Goal: Navigation & Orientation: Understand site structure

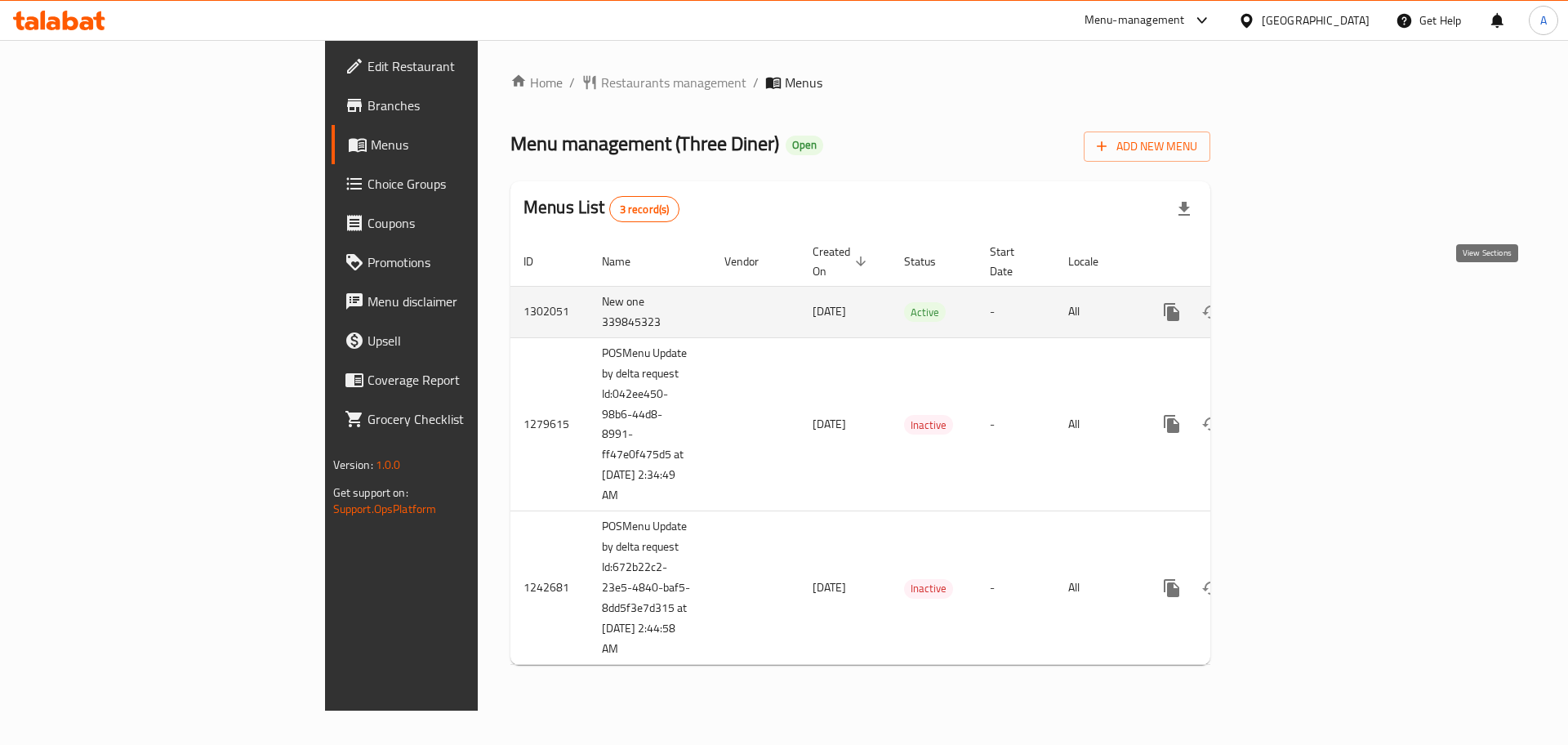
click at [1299, 302] on icon "enhanced table" at bounding box center [1288, 311] width 19 height 19
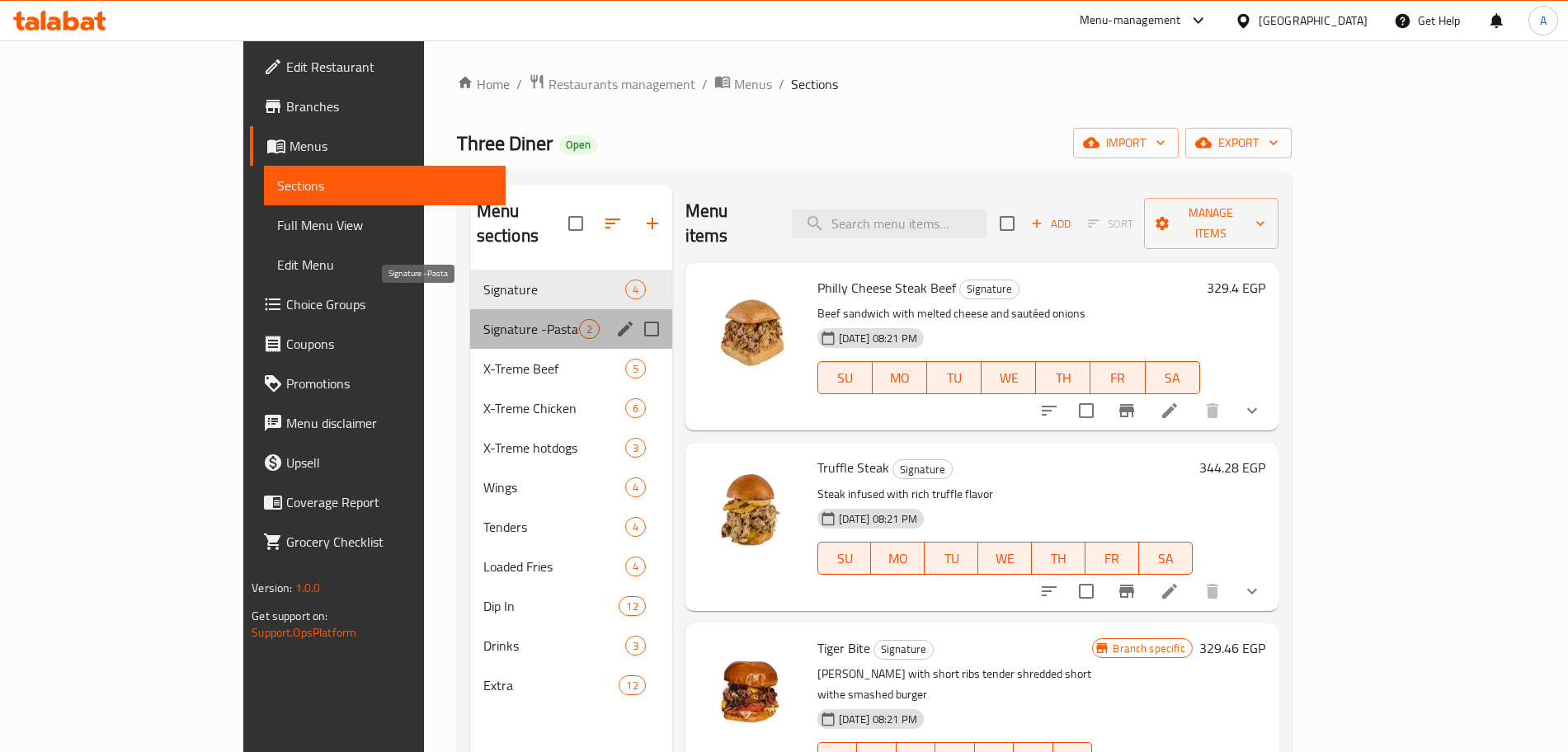
click at [484, 319] on span "Signature -Pasta" at bounding box center [531, 328] width 95 height 20
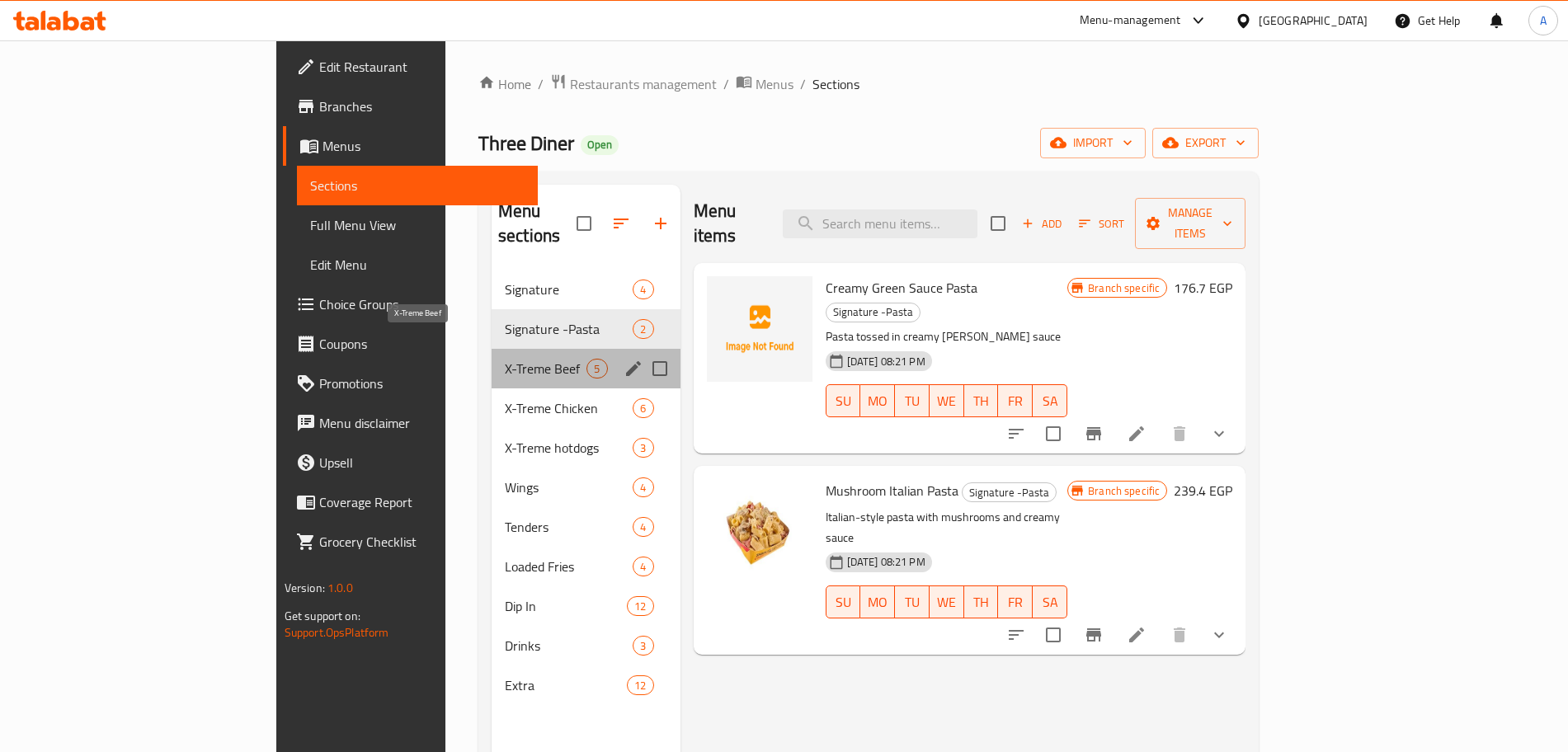
click at [505, 358] on span "X-Treme Beef" at bounding box center [545, 368] width 81 height 20
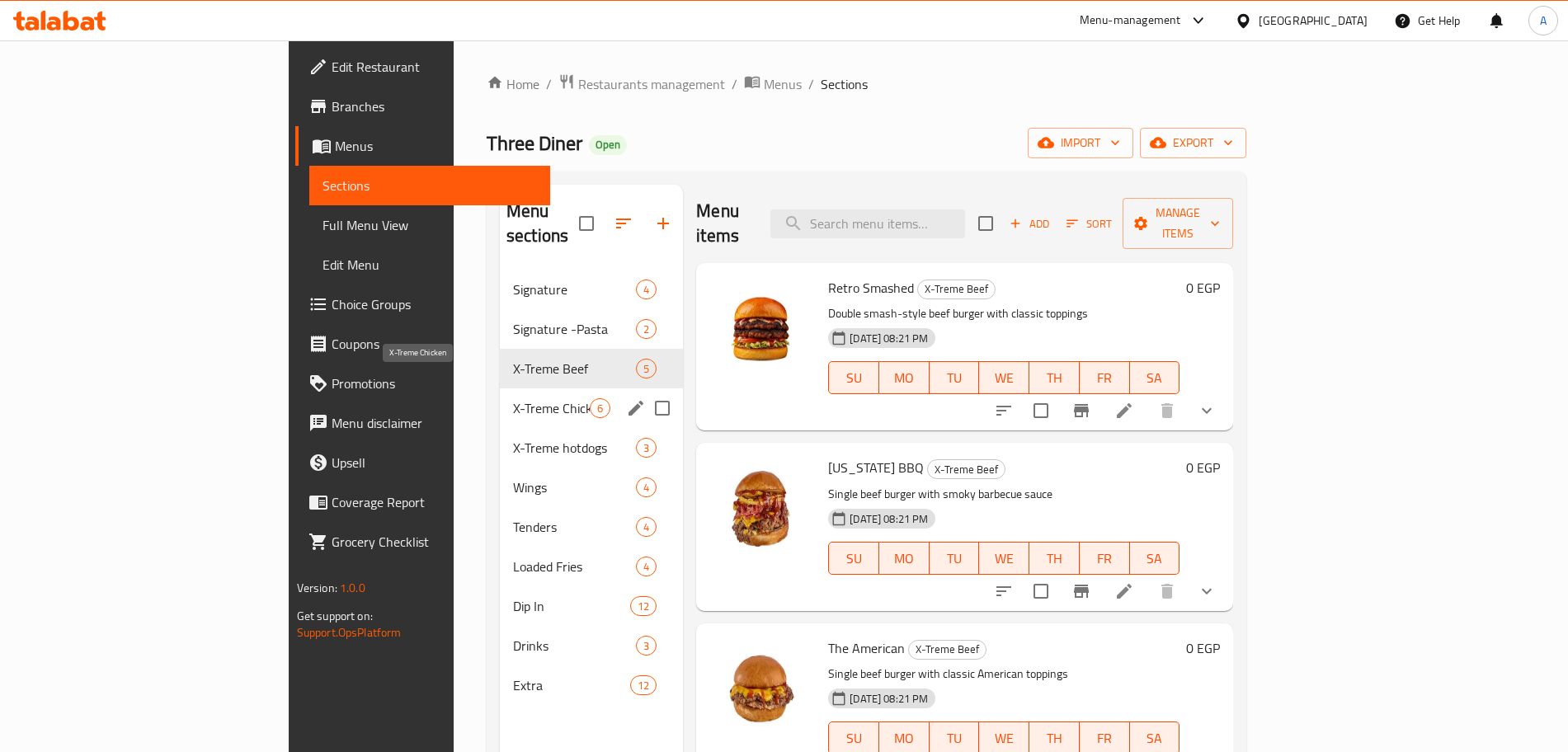
click at [513, 398] on span "X-Treme Chicken" at bounding box center [551, 408] width 77 height 20
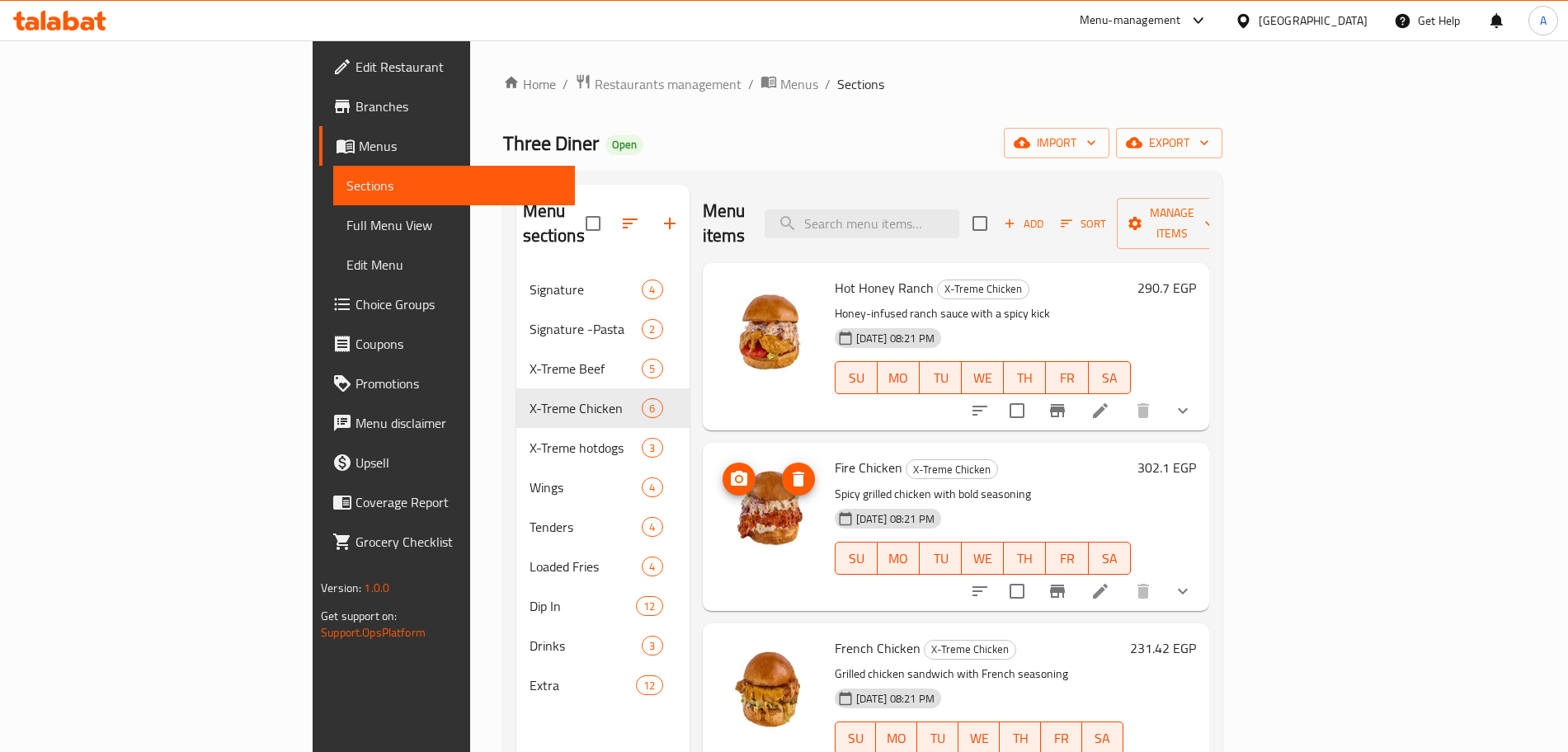
scroll to position [1, 0]
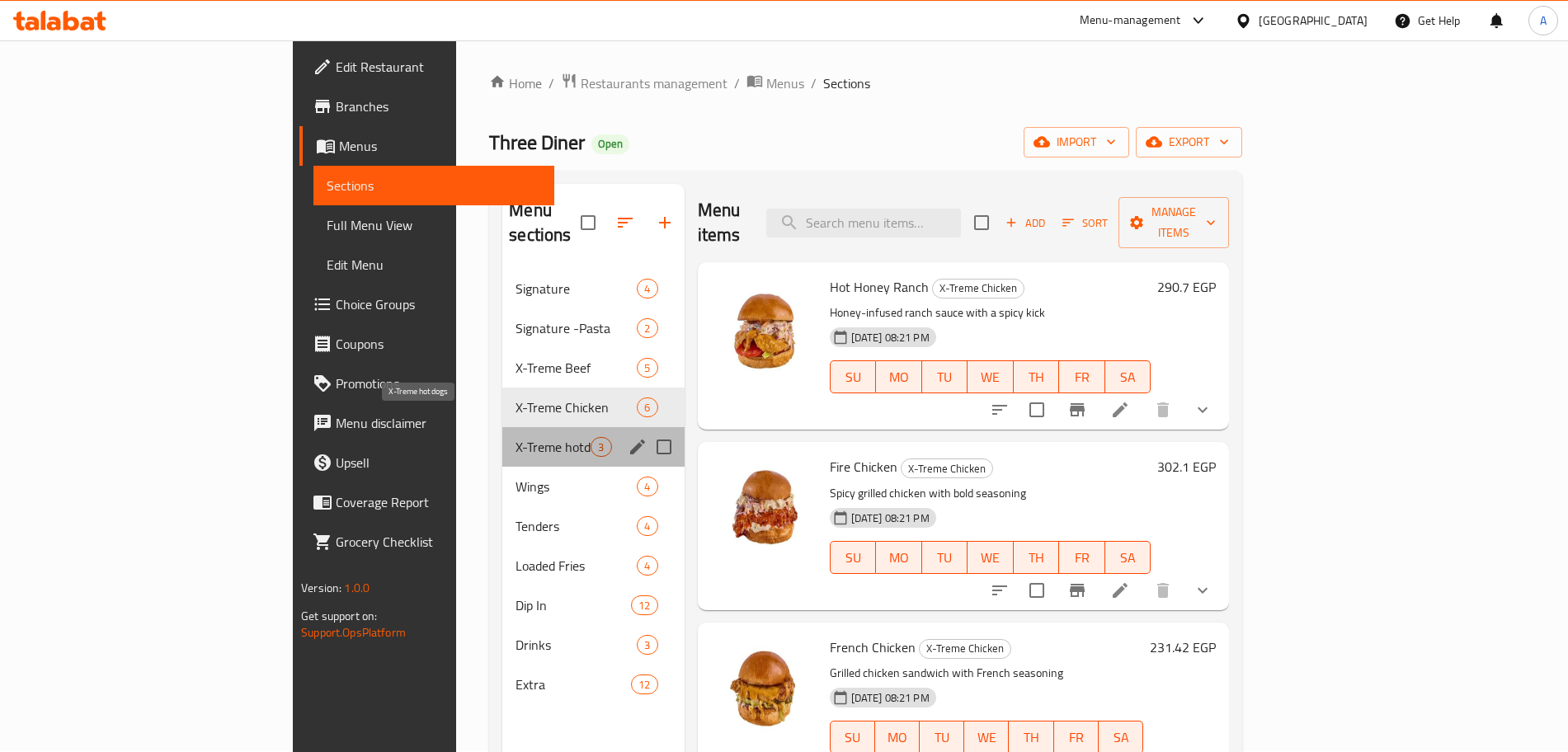
click at [515, 437] on span "X-Treme hotdogs" at bounding box center [553, 446] width 75 height 20
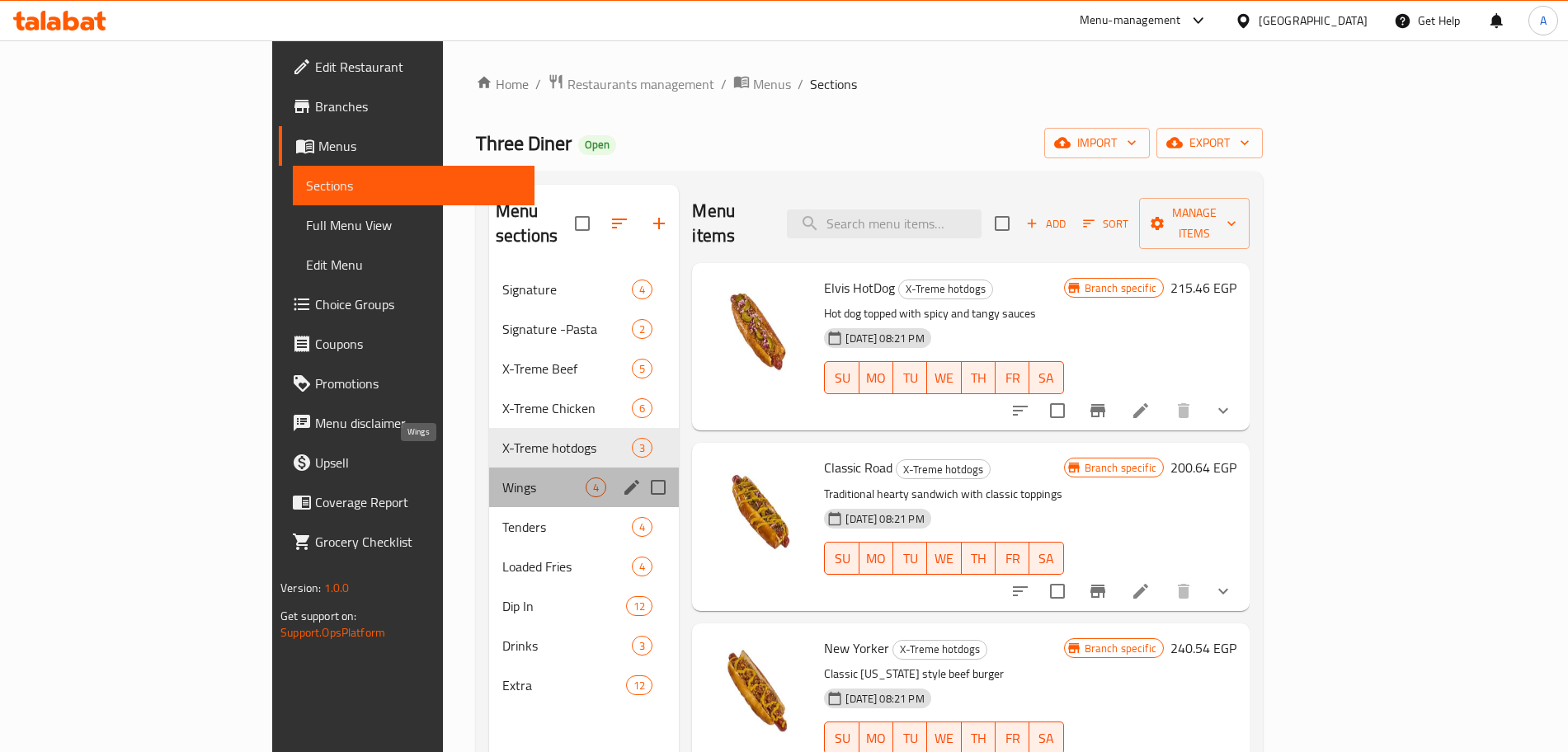
click at [502, 477] on span "Wings" at bounding box center [544, 486] width 83 height 20
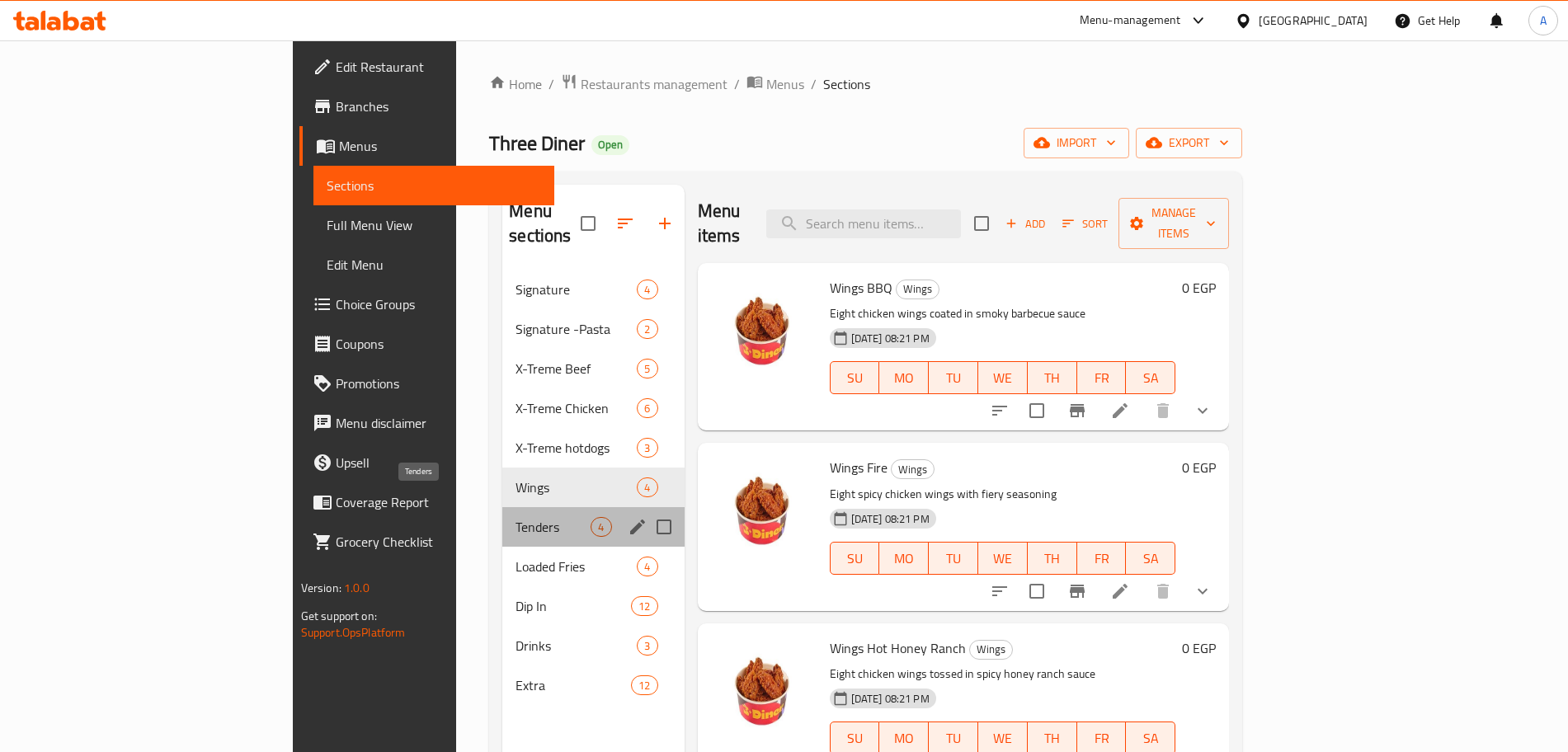
click at [515, 517] on span "Tenders" at bounding box center [553, 527] width 75 height 20
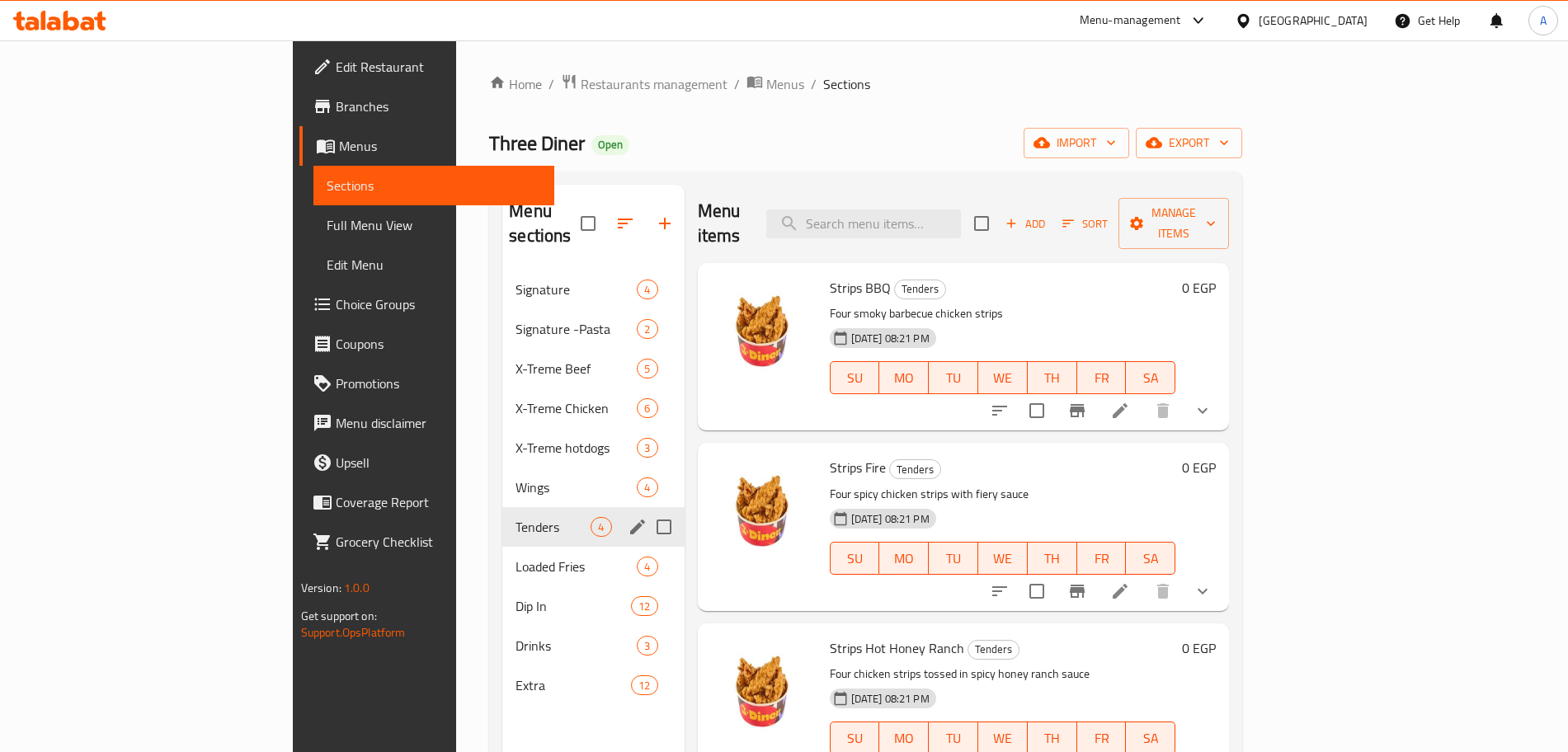
scroll to position [1, 0]
click at [515, 556] on span "Loaded Fries" at bounding box center [553, 565] width 75 height 20
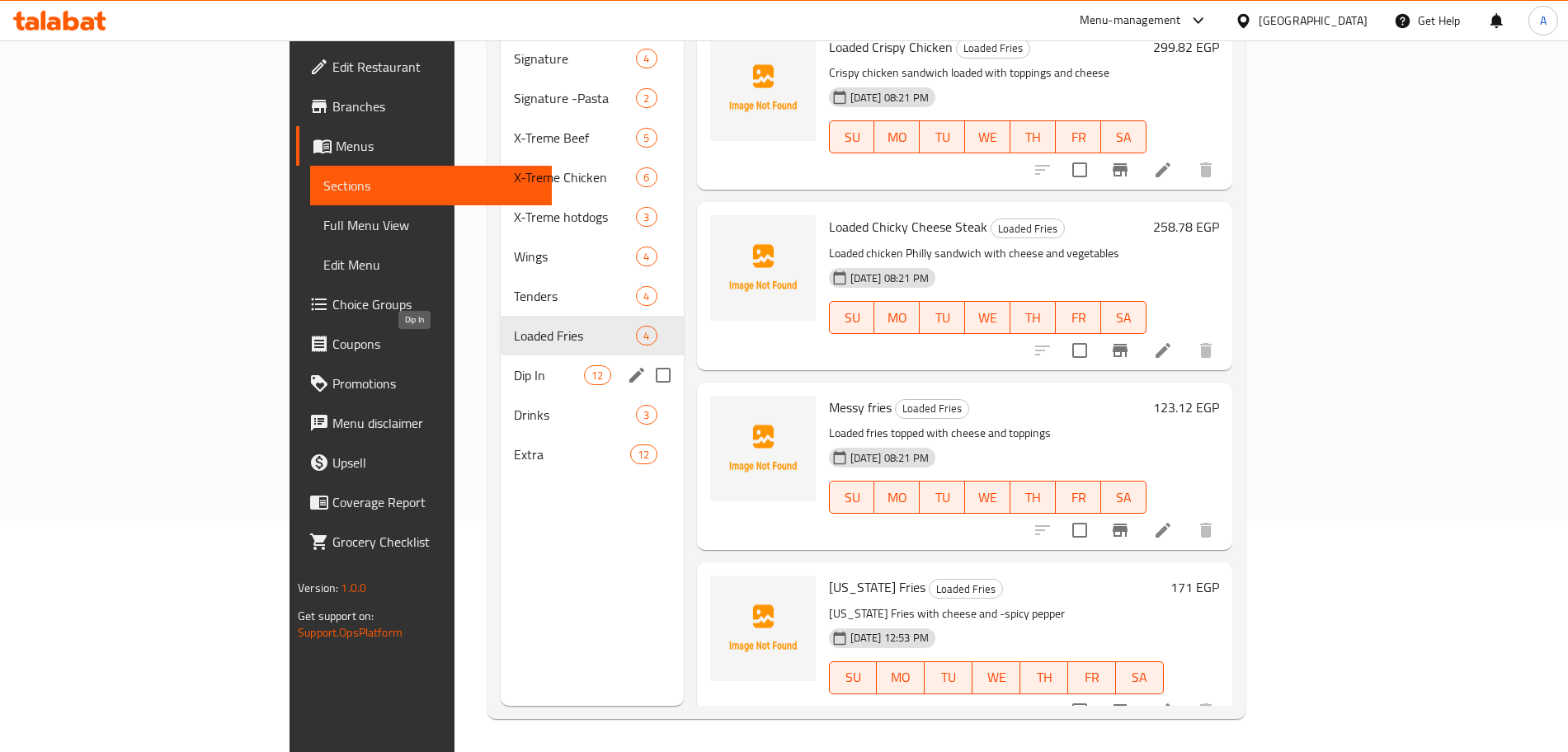
click at [514, 366] on span "Dip In" at bounding box center [548, 375] width 70 height 20
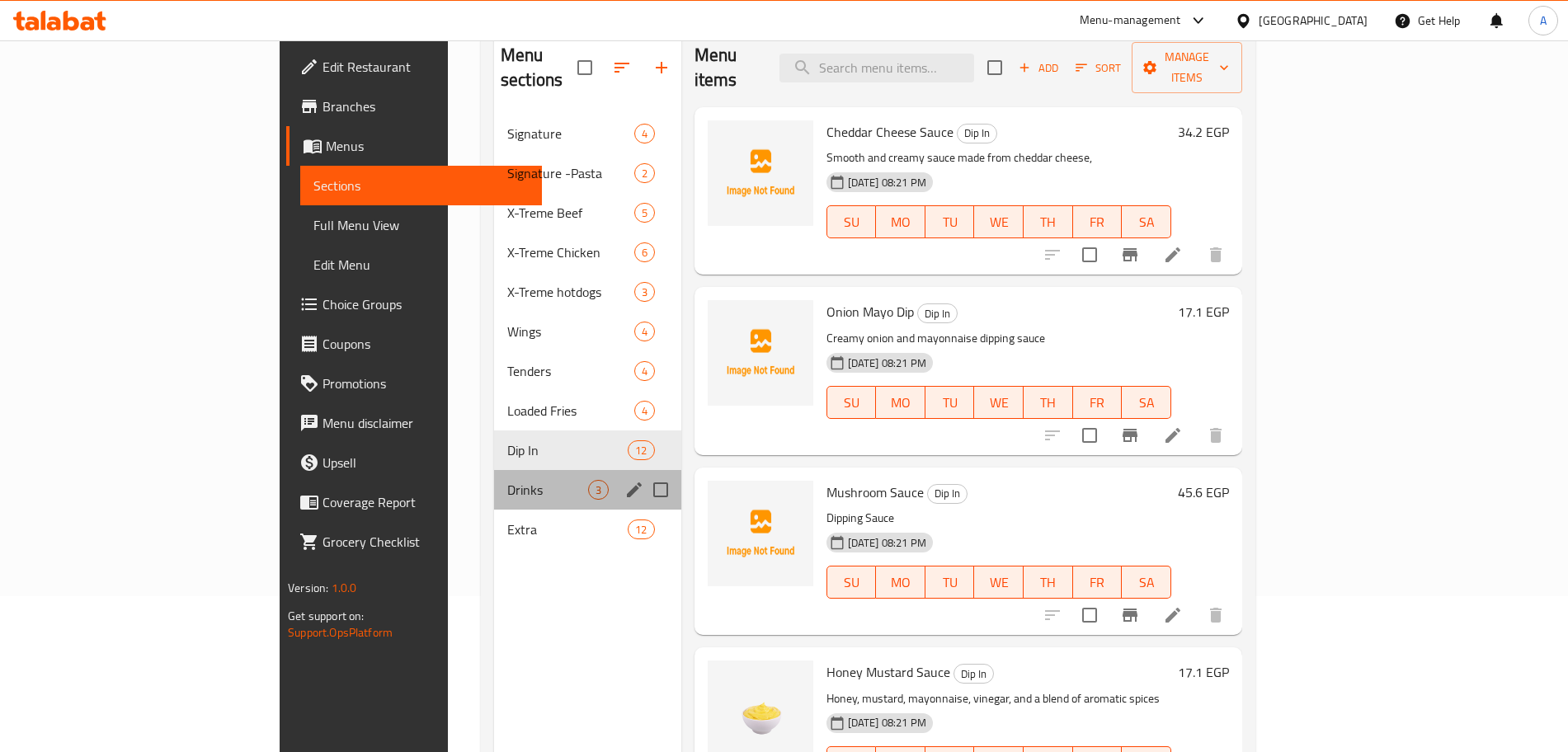
click at [495, 470] on div "Drinks 3" at bounding box center [588, 489] width 187 height 39
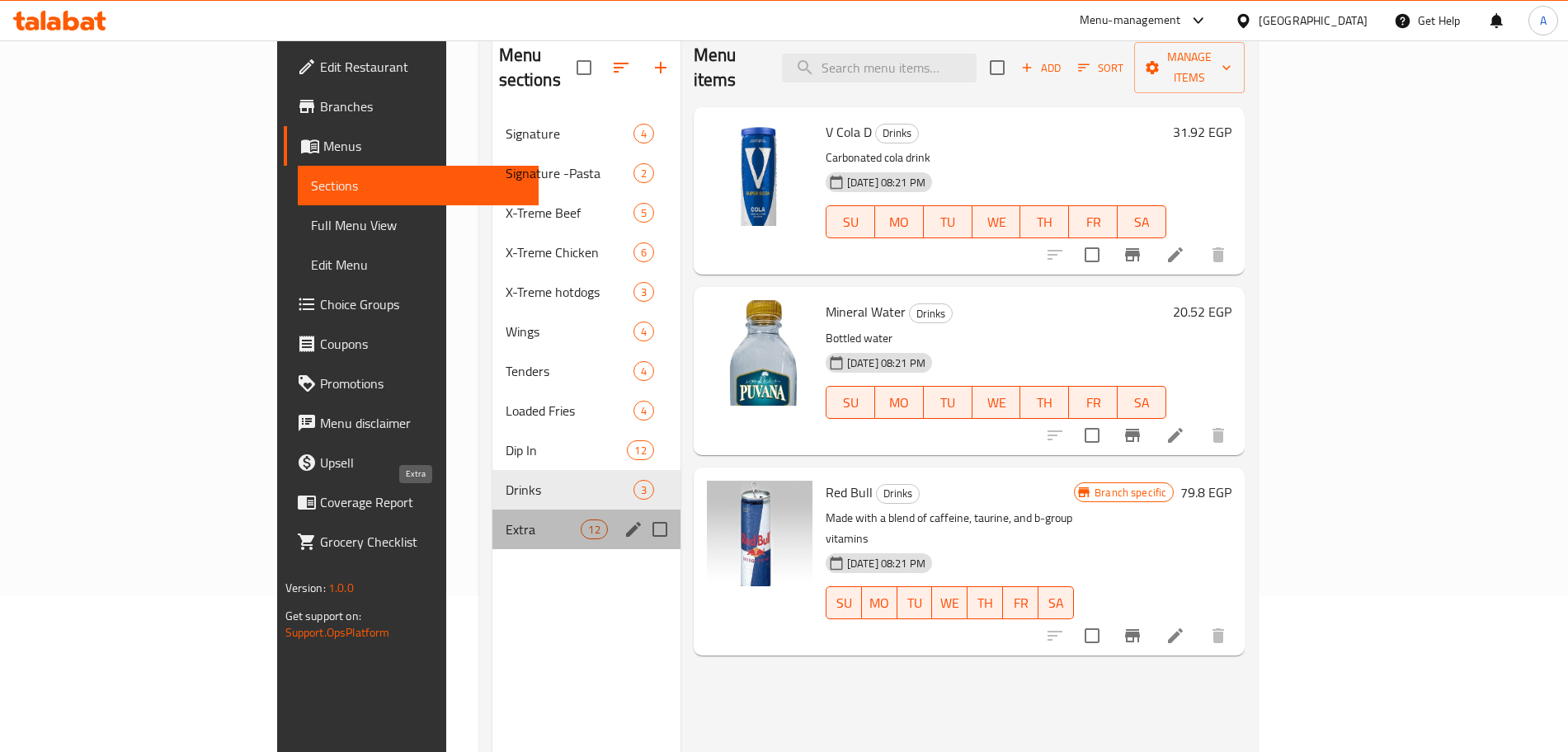
click at [505, 519] on span "Extra" at bounding box center [543, 528] width 76 height 20
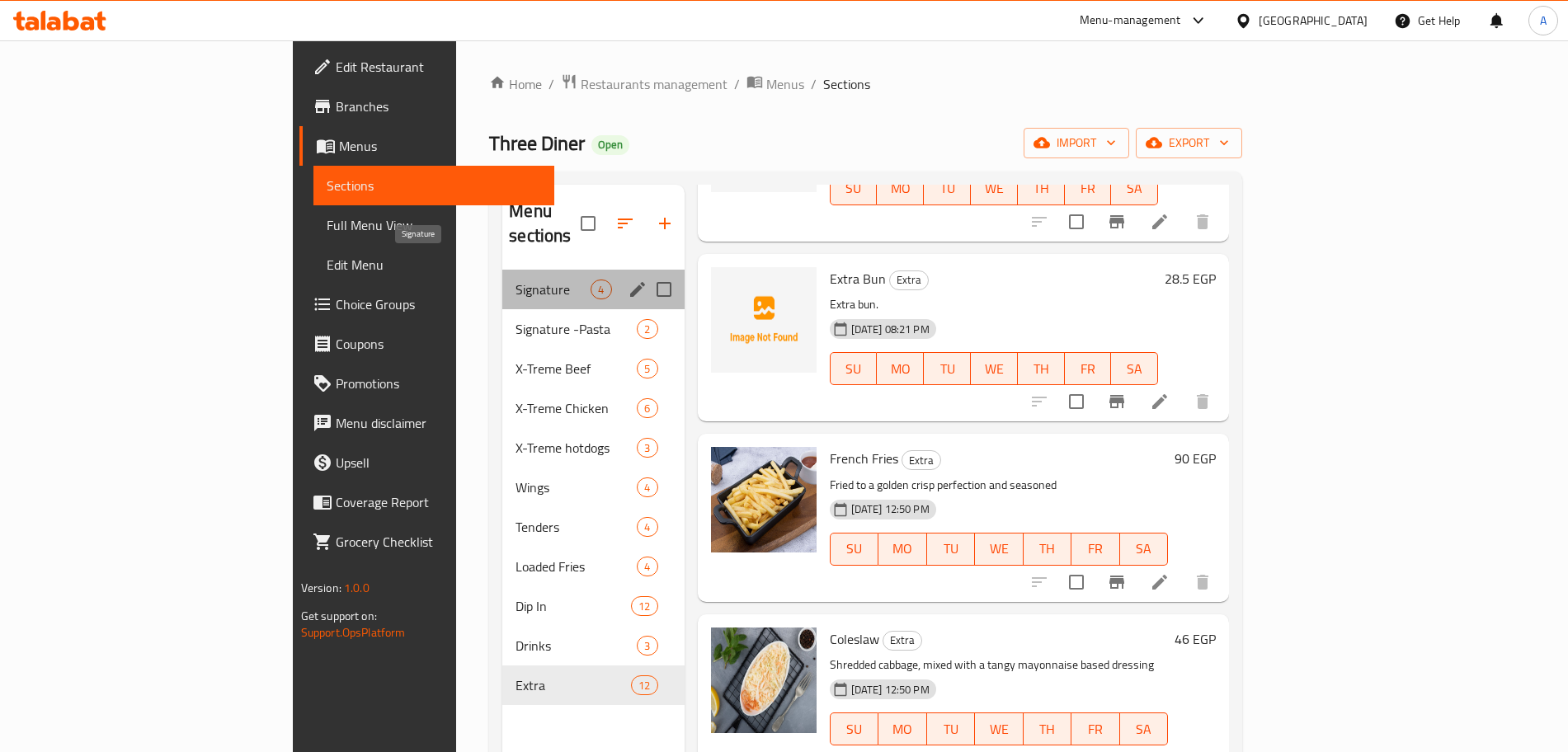
click at [515, 280] on span "Signature" at bounding box center [553, 289] width 75 height 20
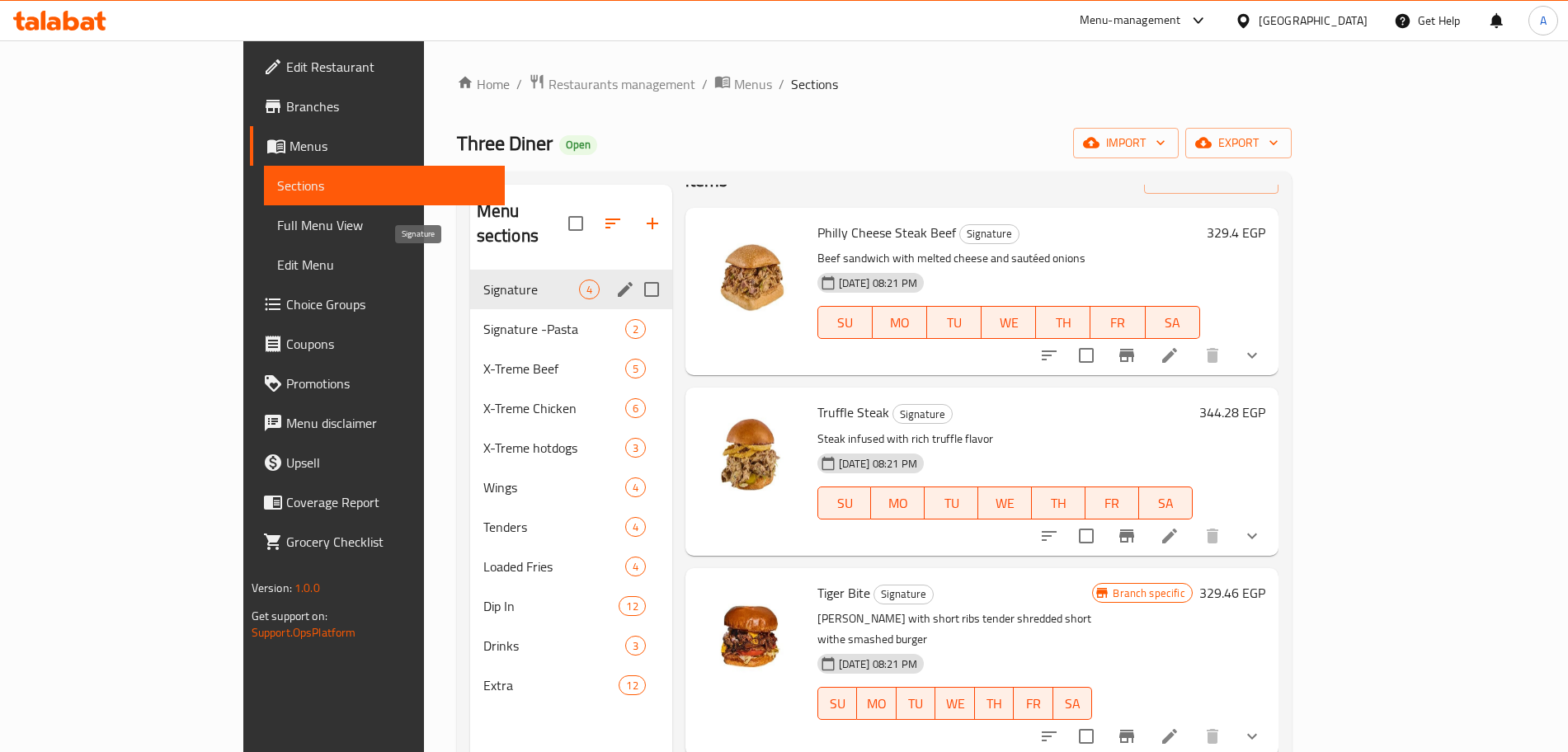
scroll to position [10, 0]
